Goal: Complete application form

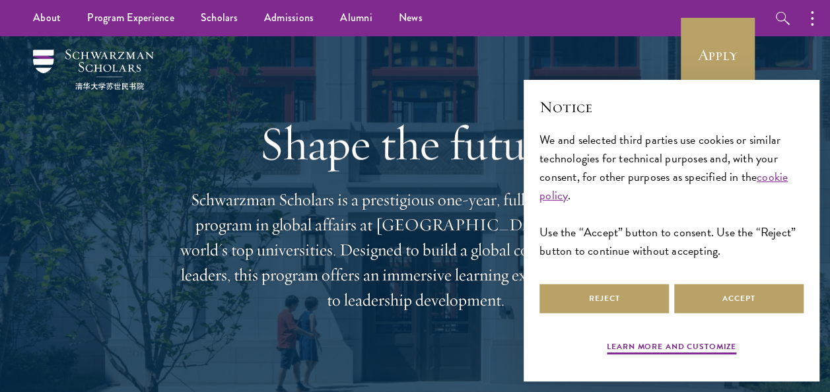
click at [608, 317] on div "Learn more and customize Reject Accept" at bounding box center [672, 320] width 264 height 78
click at [598, 303] on button "Reject" at bounding box center [604, 299] width 129 height 30
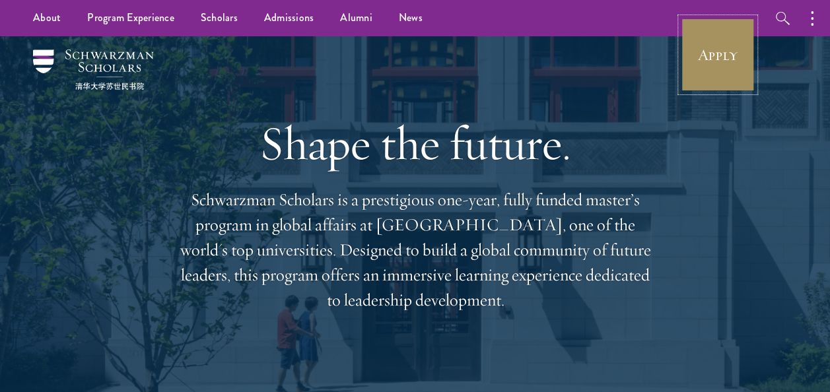
click at [715, 54] on link "Apply" at bounding box center [718, 55] width 74 height 74
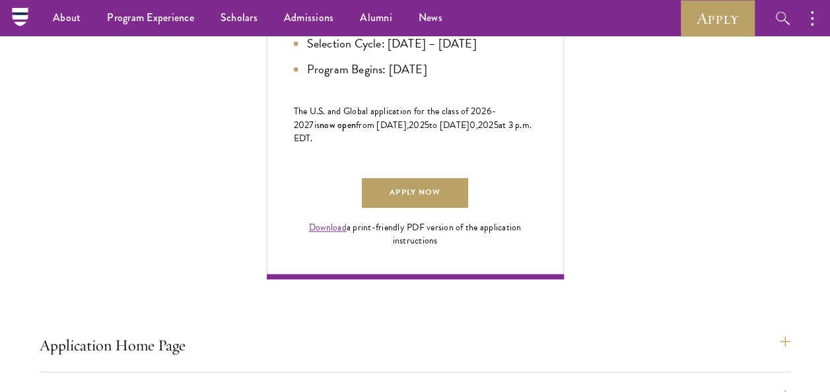
scroll to position [827, 0]
click at [410, 209] on link "Apply Now" at bounding box center [415, 194] width 106 height 30
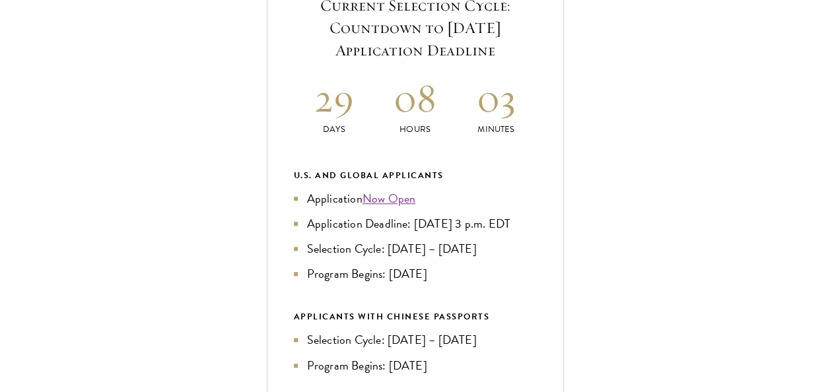
scroll to position [534, 0]
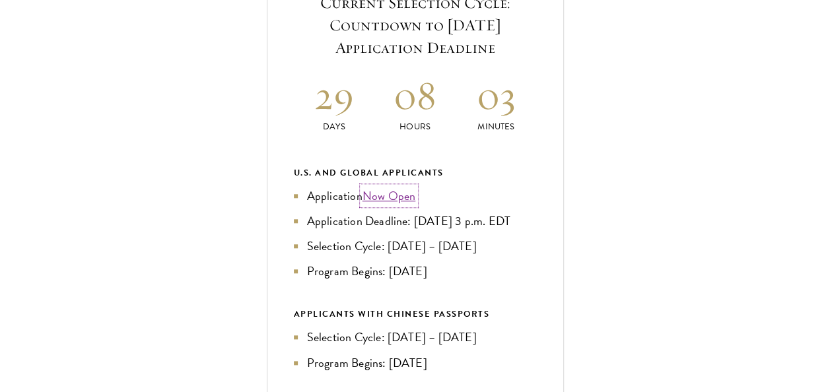
click at [386, 205] on link "Now Open" at bounding box center [390, 196] width 54 height 18
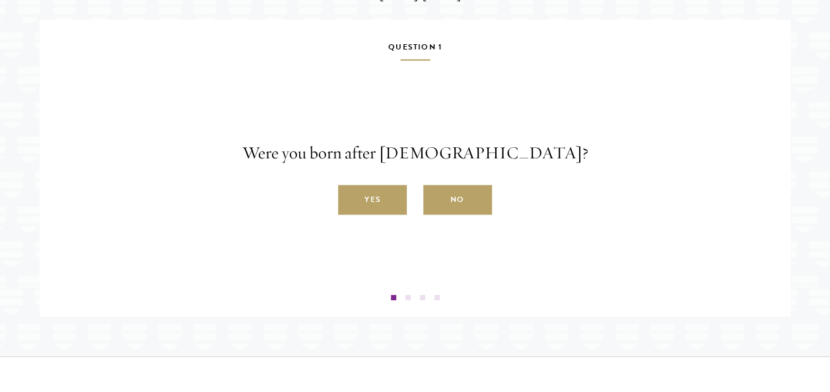
scroll to position [2166, 0]
click at [373, 215] on label "Yes" at bounding box center [372, 200] width 69 height 30
click at [350, 198] on input "Yes" at bounding box center [344, 192] width 12 height 12
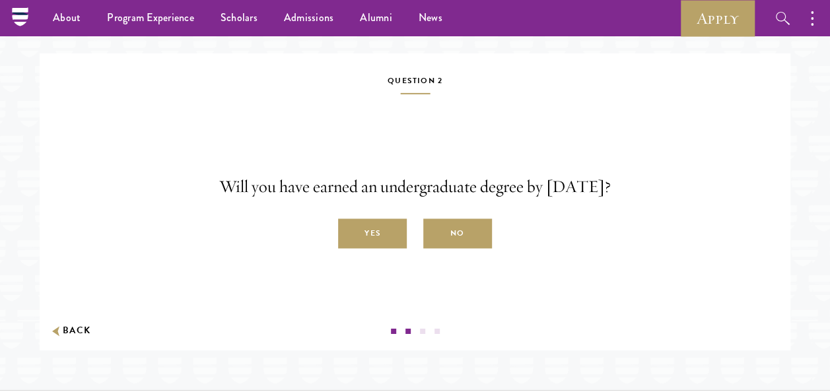
scroll to position [2123, 0]
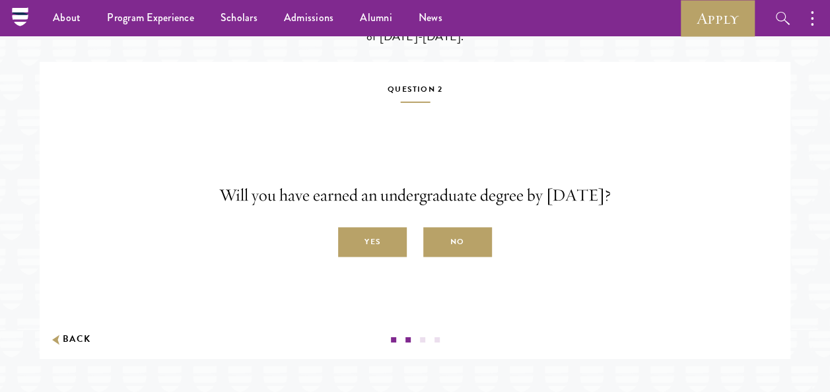
drag, startPoint x: 507, startPoint y: 10, endPoint x: 637, endPoint y: 54, distance: 136.8
click at [637, 46] on p "Answer a few simple questions to see if you are eligible to apply for Schwarzma…" at bounding box center [416, 27] width 456 height 37
copy p "Schwarzman Scholars Class"
click at [389, 258] on label "Yes" at bounding box center [372, 243] width 69 height 30
click at [350, 241] on input "Yes" at bounding box center [344, 235] width 12 height 12
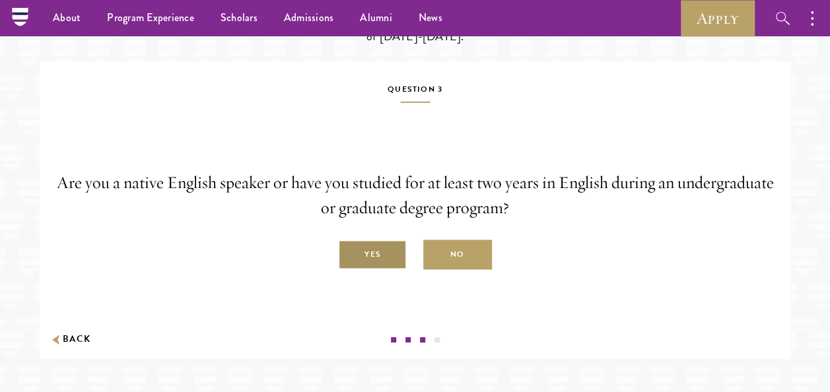
click at [384, 270] on label "Yes" at bounding box center [372, 255] width 69 height 30
click at [350, 254] on input "Yes" at bounding box center [344, 248] width 12 height 12
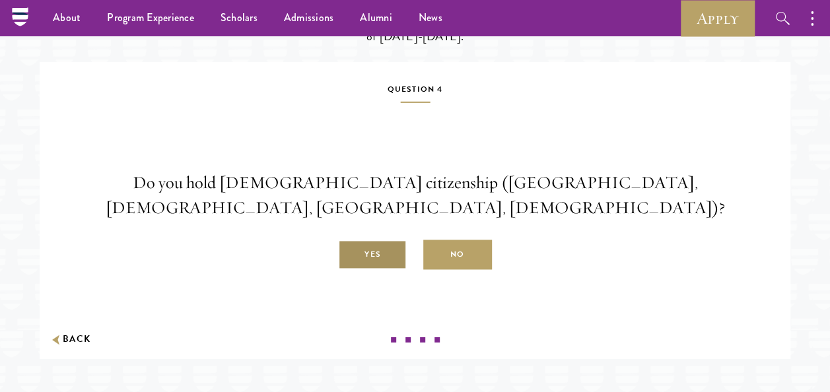
click at [382, 270] on label "Yes" at bounding box center [372, 255] width 69 height 30
click at [350, 254] on input "Yes" at bounding box center [344, 248] width 12 height 12
